Goal: Task Accomplishment & Management: Use online tool/utility

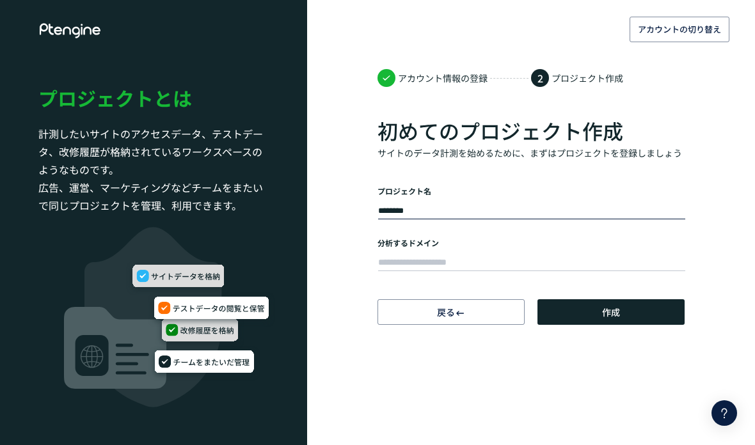
type input "********"
drag, startPoint x: 425, startPoint y: 217, endPoint x: 411, endPoint y: 260, distance: 45.3
click at [0, 0] on html "アカウントの切り替え アカウント情報の登録 2 プロジェクト作成 初めてのプロジェクト作成 サイトのデータ計測を始めるために、まずはプロジェクトを登録しましょ…" at bounding box center [377, 222] width 755 height 445
click at [411, 260] on input "text" at bounding box center [531, 263] width 307 height 18
paste input "**********"
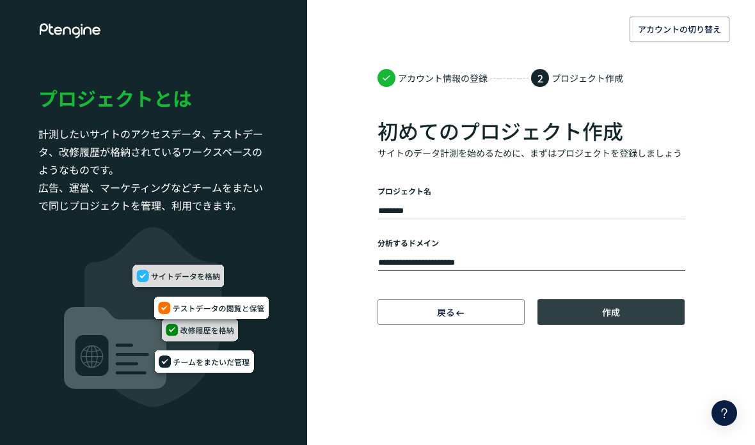
type input "**********"
click at [583, 313] on button "作成" at bounding box center [610, 312] width 147 height 26
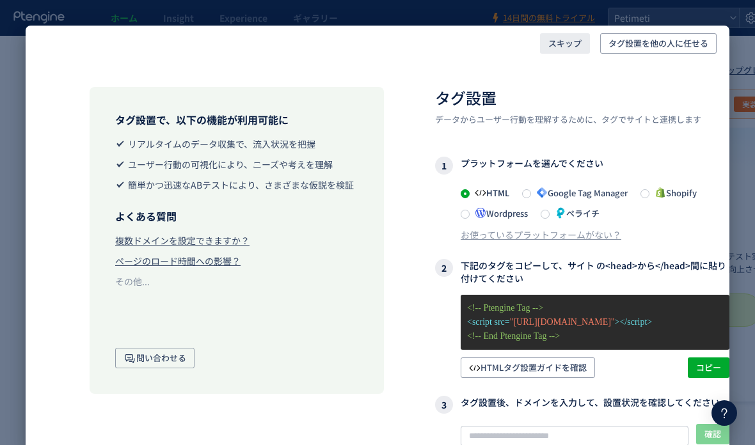
click at [560, 43] on span "スキップ" at bounding box center [564, 43] width 33 height 20
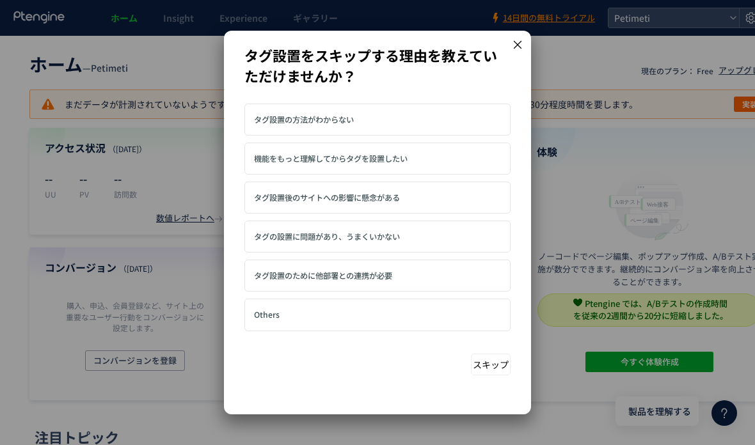
click at [377, 129] on label "タグ設置の方法がわからない" at bounding box center [377, 120] width 266 height 32
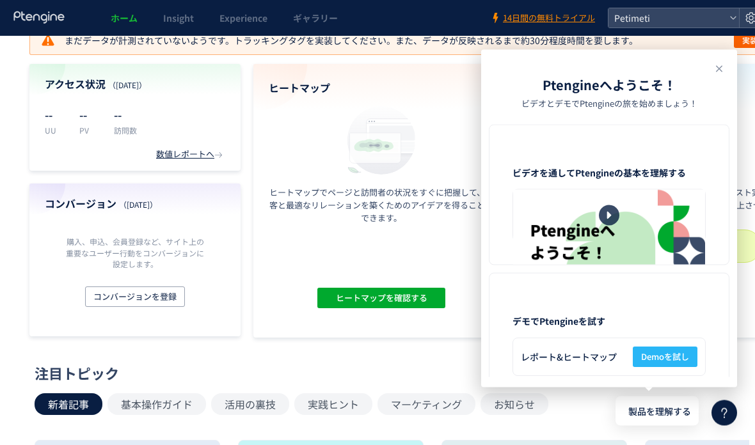
scroll to position [64, 0]
click at [719, 72] on use at bounding box center [719, 69] width 6 height 6
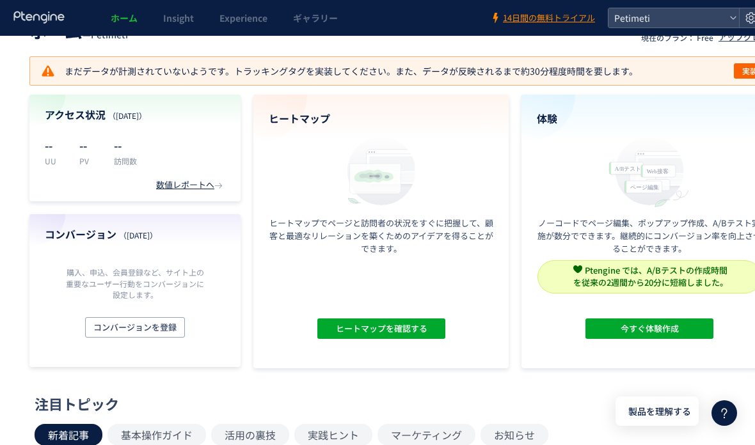
scroll to position [29, 0]
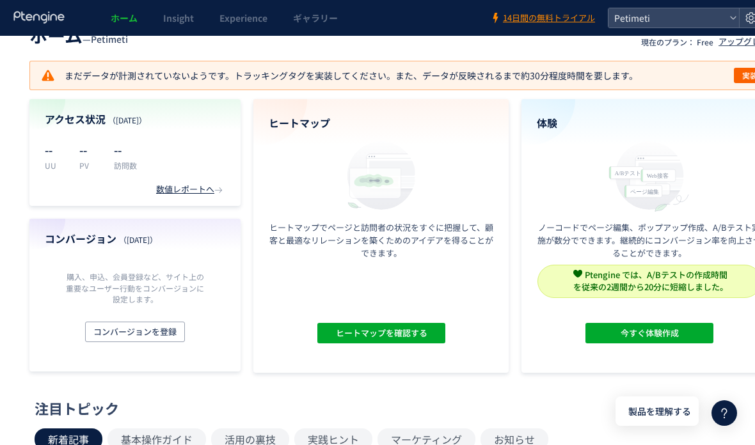
click at [739, 75] on button "実装" at bounding box center [750, 75] width 32 height 15
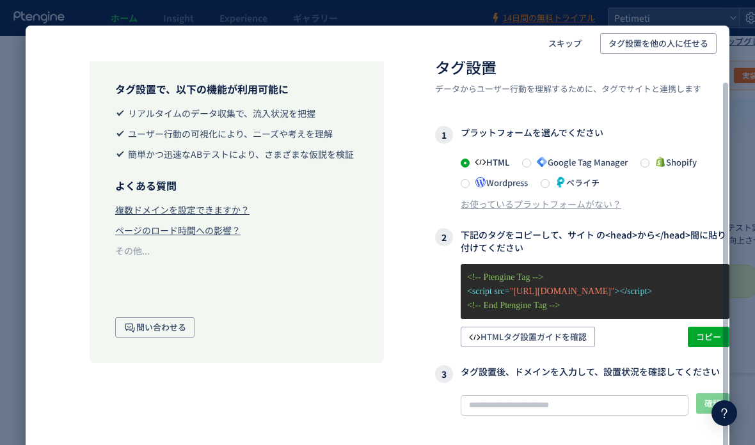
scroll to position [37, 0]
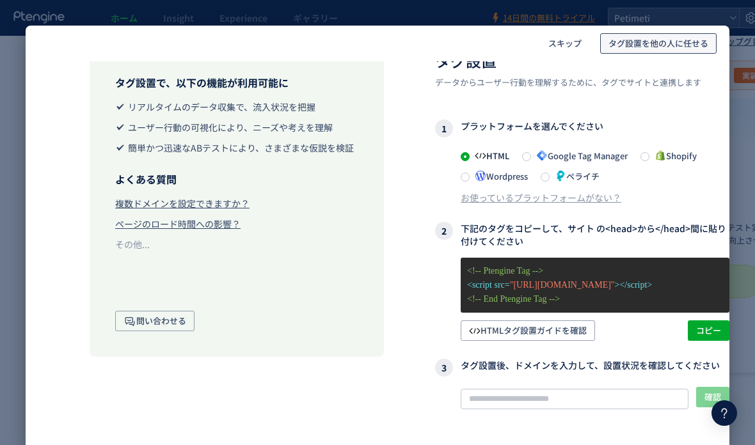
click at [674, 49] on span "タグ設置を他の人に任せる" at bounding box center [658, 43] width 100 height 20
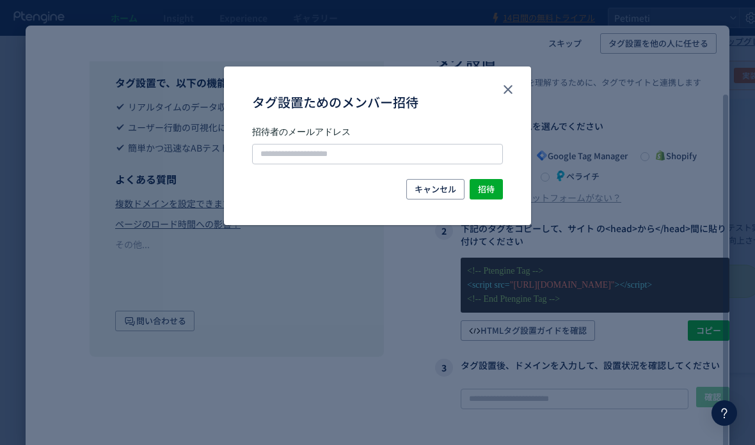
click at [433, 196] on span "キャンセル" at bounding box center [435, 189] width 42 height 20
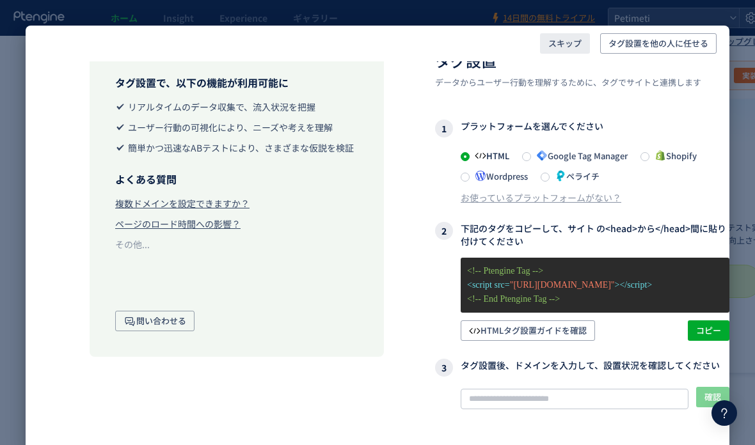
click at [554, 44] on span "スキップ" at bounding box center [564, 43] width 33 height 20
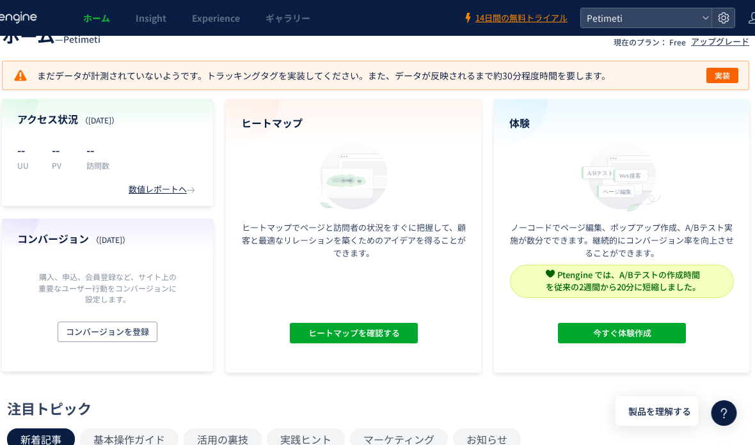
scroll to position [29, 30]
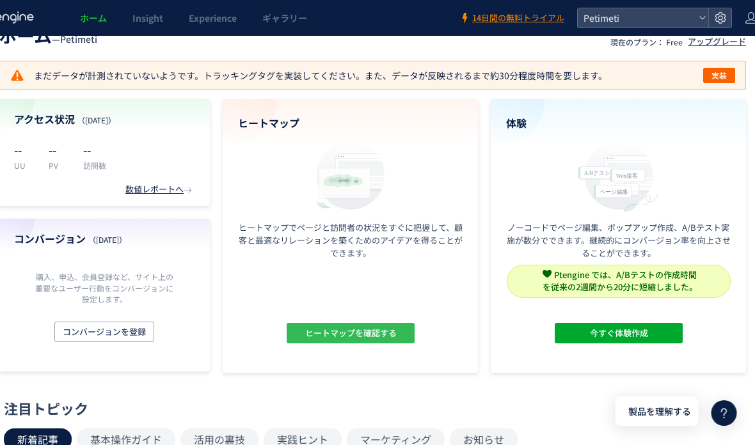
click at [340, 333] on span "ヒートマップを確認する" at bounding box center [350, 333] width 91 height 20
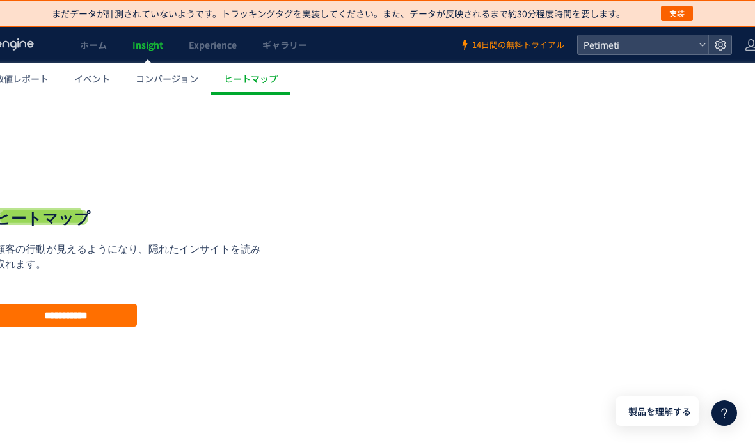
scroll to position [10, 0]
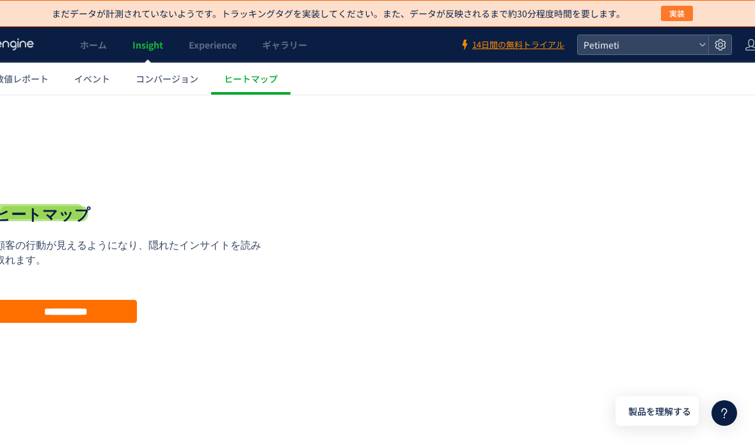
click at [676, 7] on span "実装" at bounding box center [676, 13] width 15 height 15
